Goal: Task Accomplishment & Management: Use online tool/utility

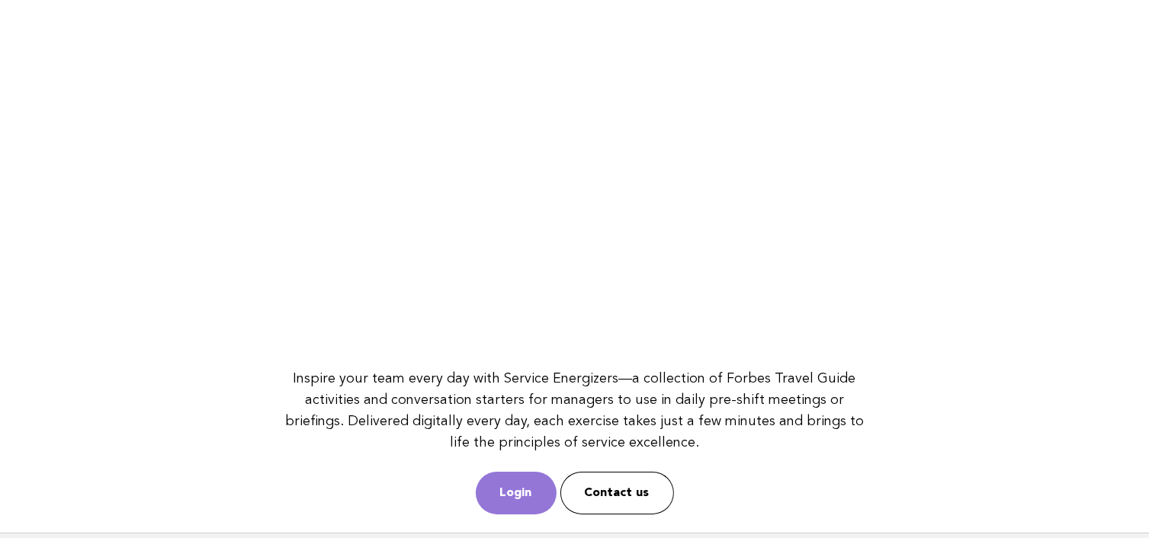
scroll to position [214, 0]
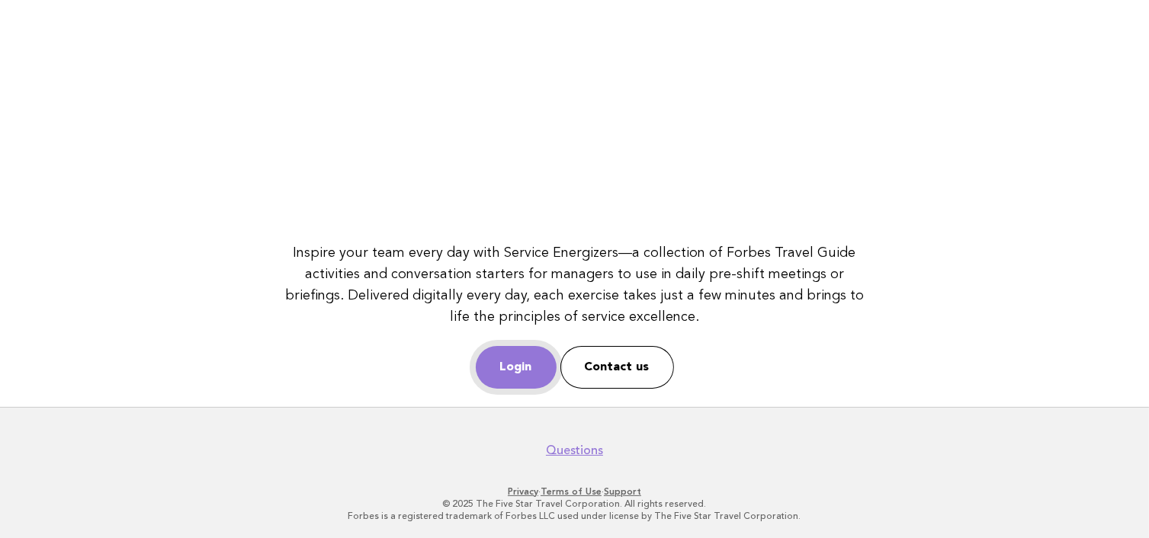
click at [516, 370] on link "Login" at bounding box center [516, 367] width 81 height 43
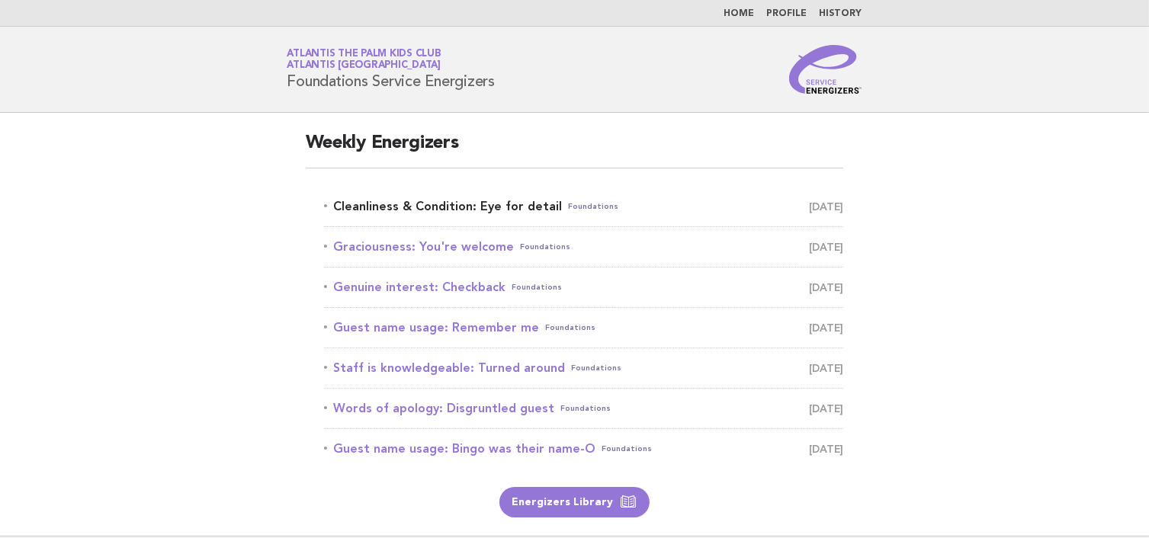
click at [374, 208] on link "Cleanliness & Condition: Eye for detail Foundations October 6" at bounding box center [584, 206] width 520 height 21
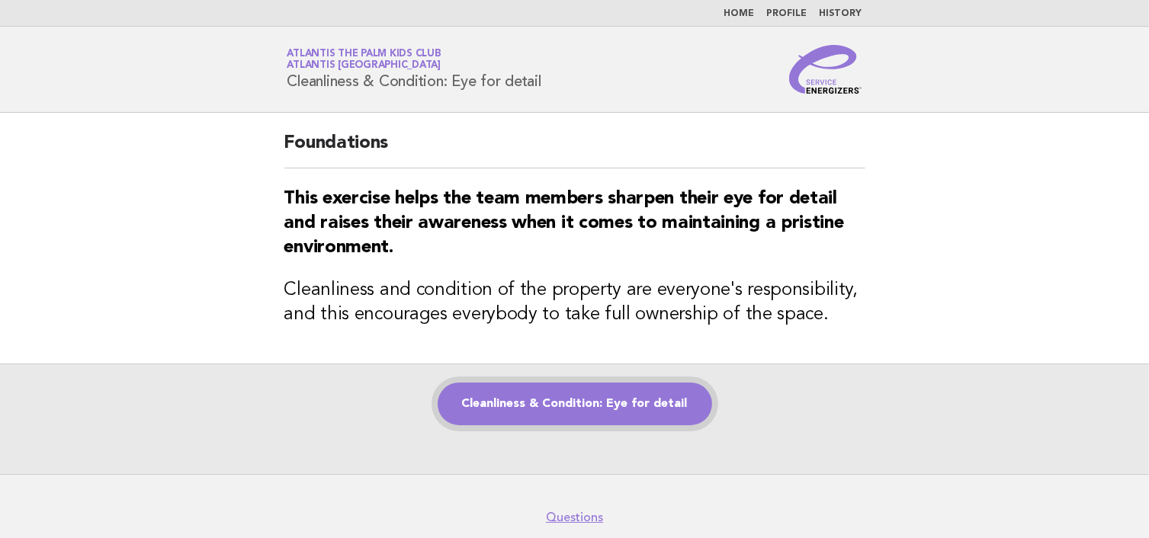
click at [509, 416] on link "Cleanliness & Condition: Eye for detail" at bounding box center [575, 404] width 274 height 43
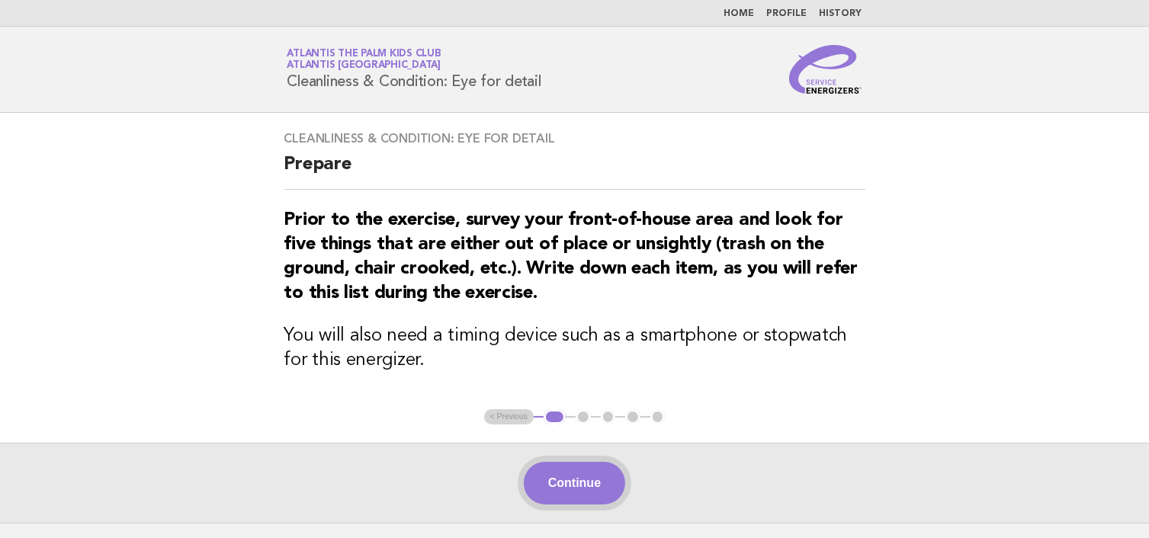
click at [554, 475] on button "Continue" at bounding box center [574, 483] width 101 height 43
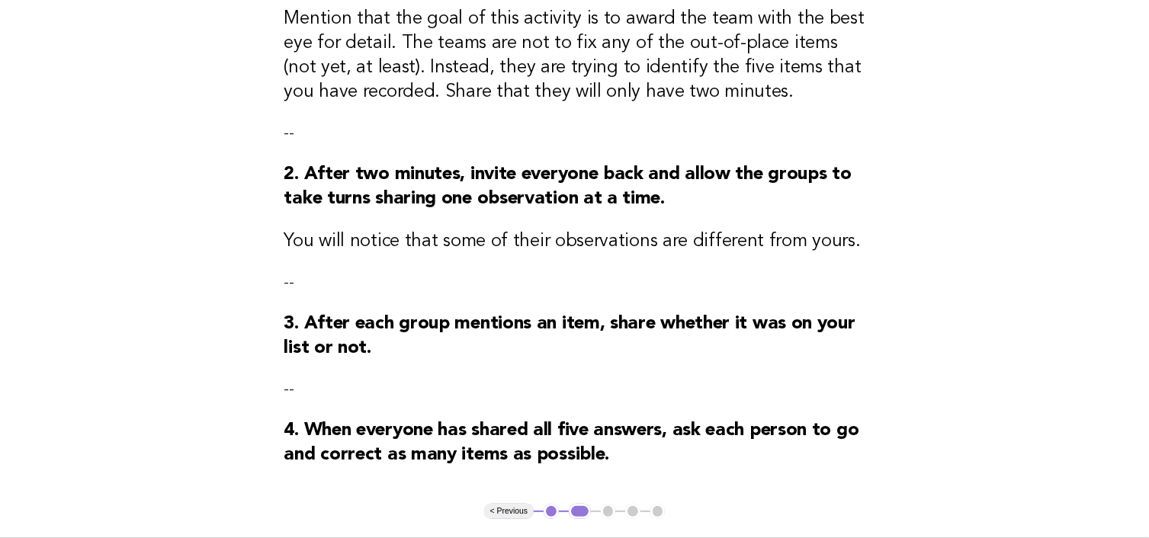
scroll to position [305, 0]
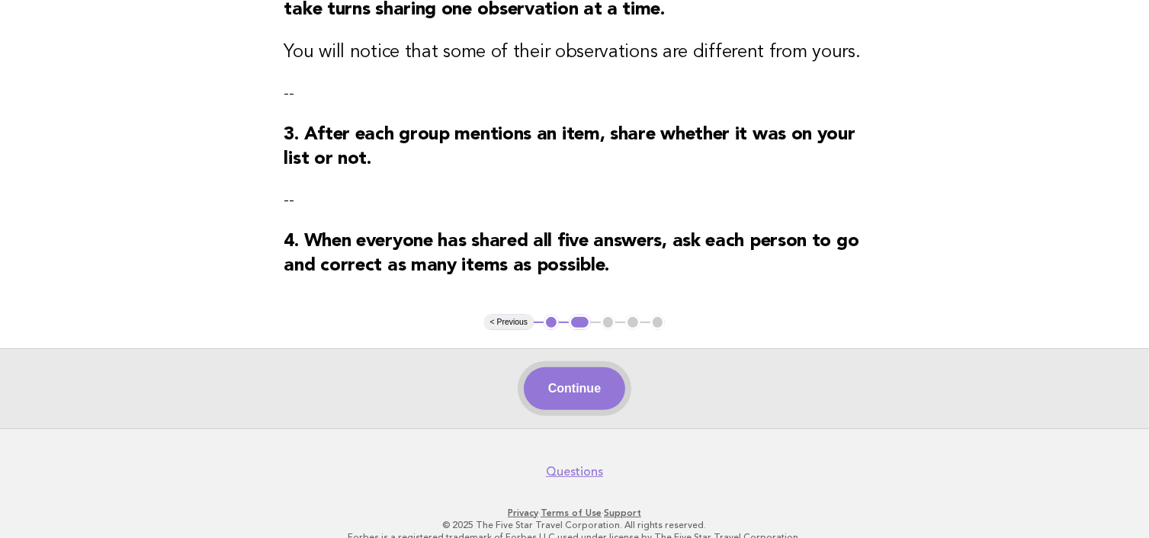
click at [573, 398] on button "Continue" at bounding box center [574, 388] width 101 height 43
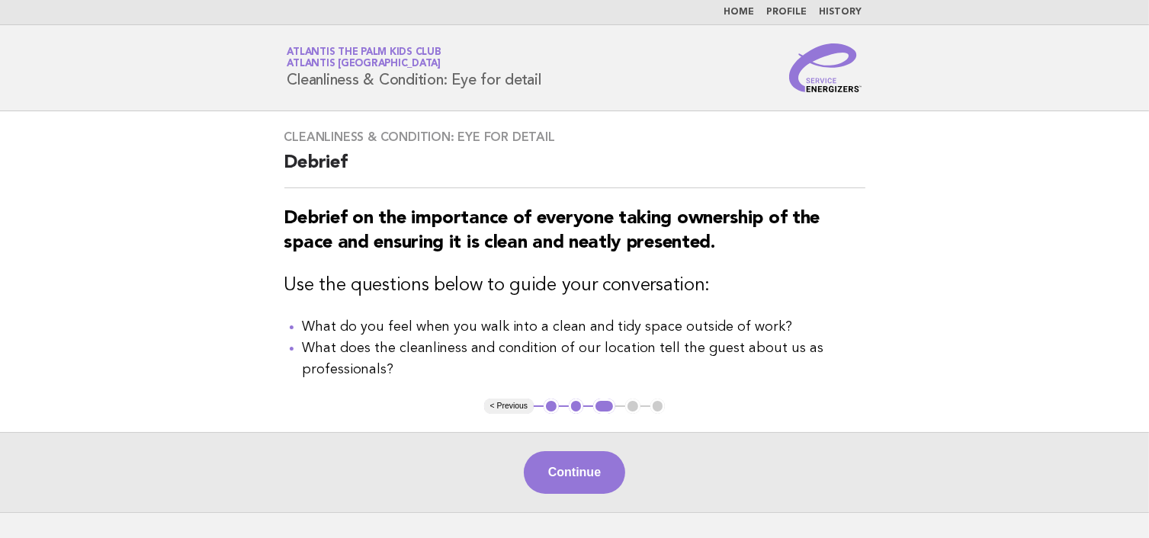
scroll to position [0, 0]
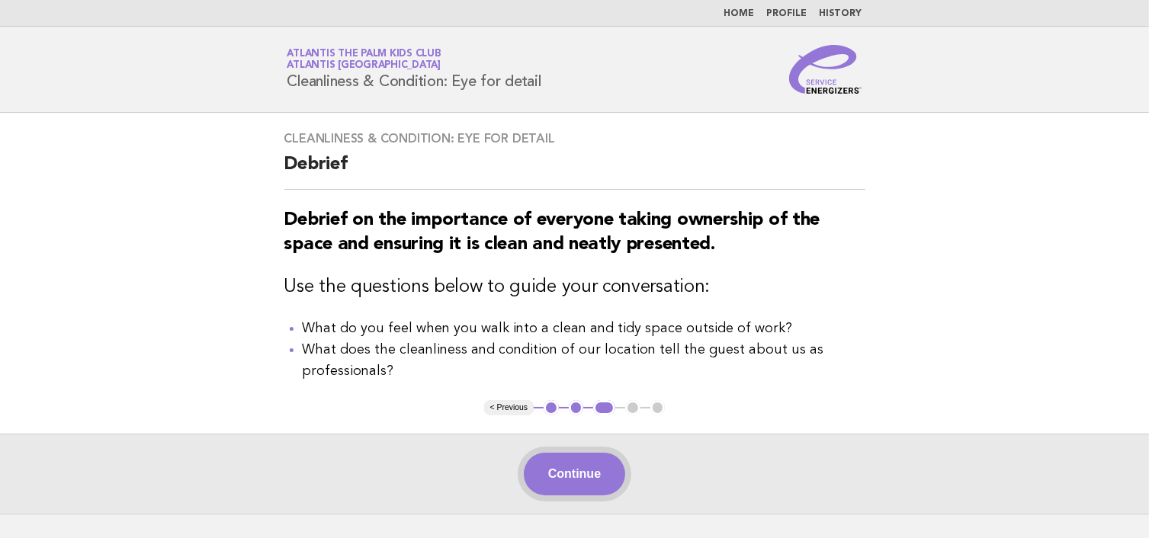
click at [578, 473] on button "Continue" at bounding box center [574, 474] width 101 height 43
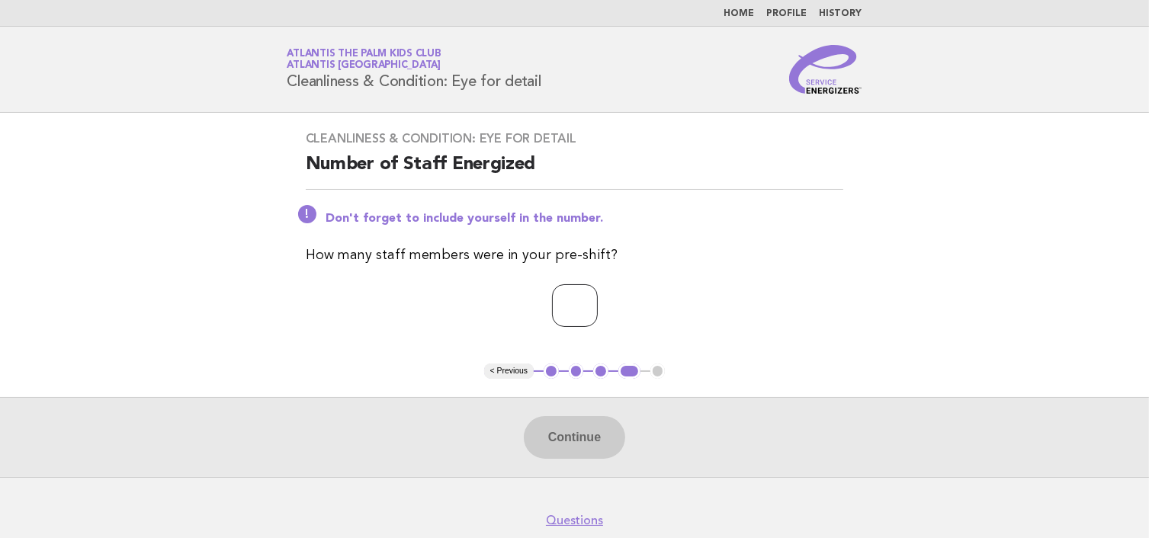
click at [576, 297] on input "number" at bounding box center [575, 305] width 46 height 43
type input "*"
click at [553, 431] on button "Continue" at bounding box center [574, 437] width 101 height 43
